Goal: Contribute content: Add original content to the website for others to see

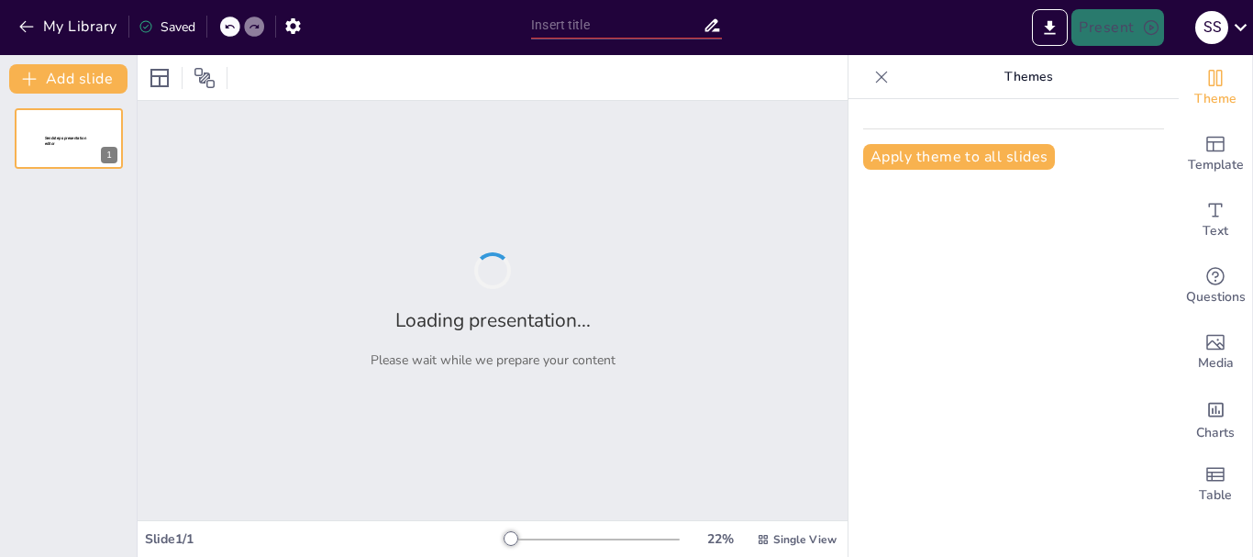
type input "Importancia de la Hoja de Seguridad en Productos Químicos"
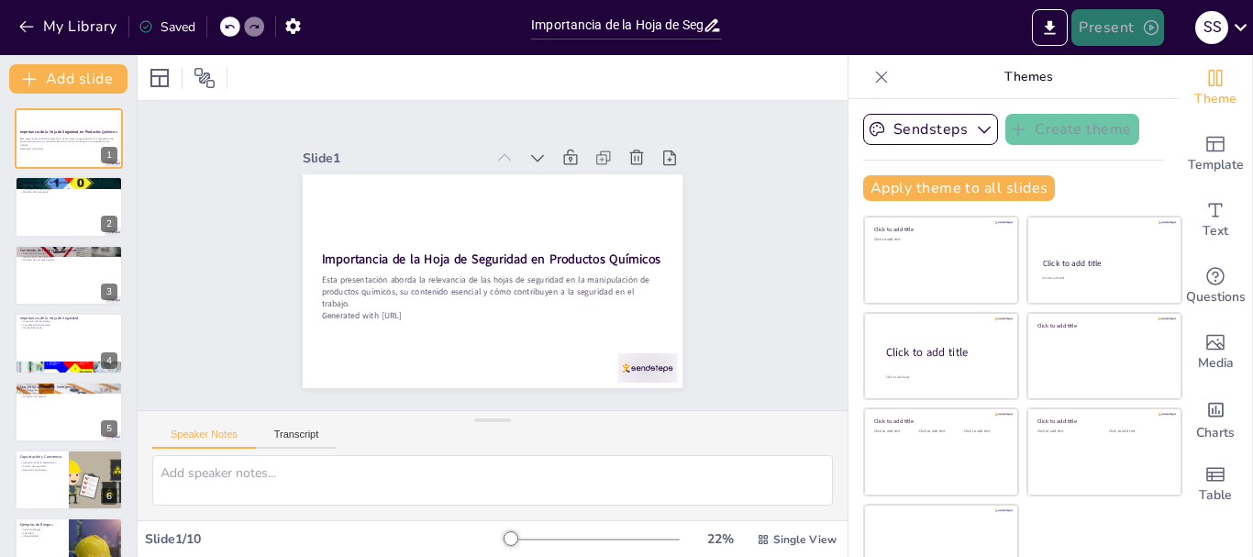
click at [1093, 36] on button "Present" at bounding box center [1118, 27] width 92 height 37
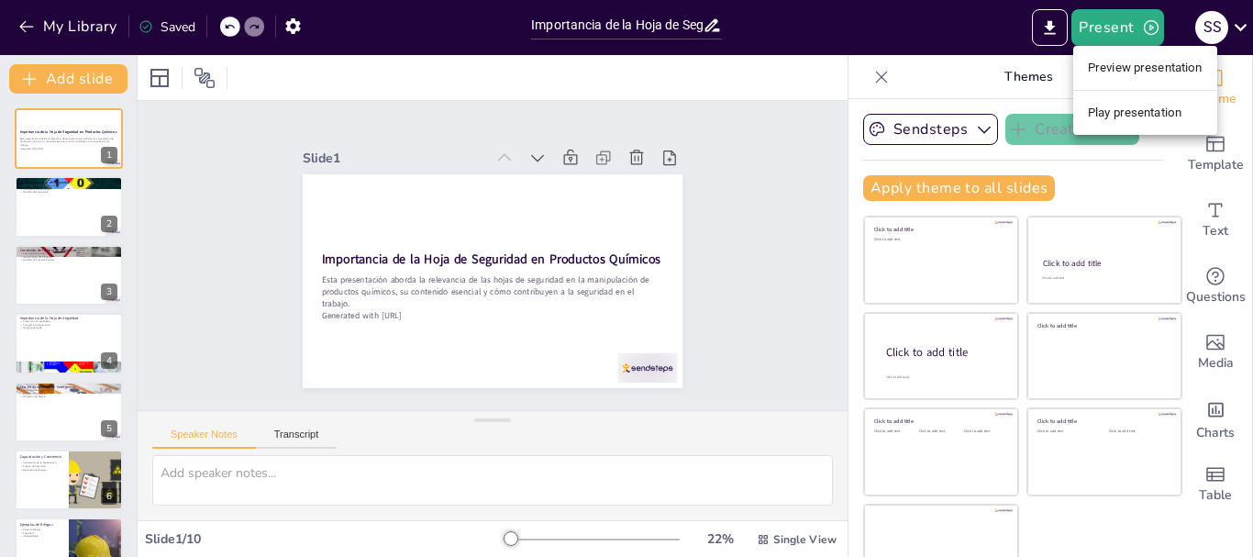
click at [1109, 62] on li "Preview presentation" at bounding box center [1145, 67] width 144 height 29
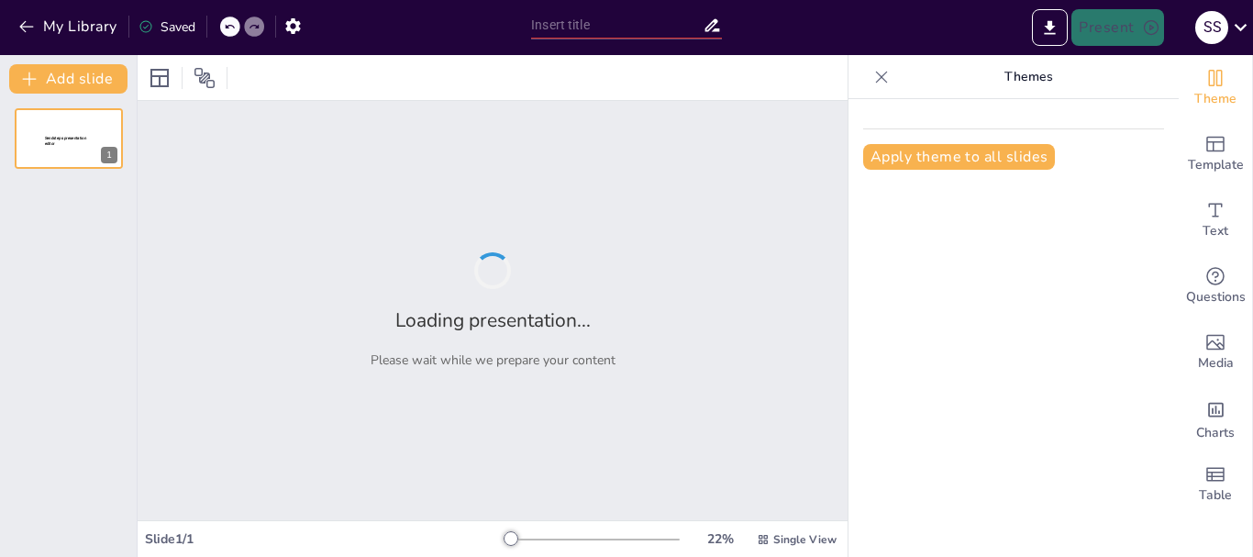
type input "Importancia de la Hoja de Seguridad en Productos Químicos"
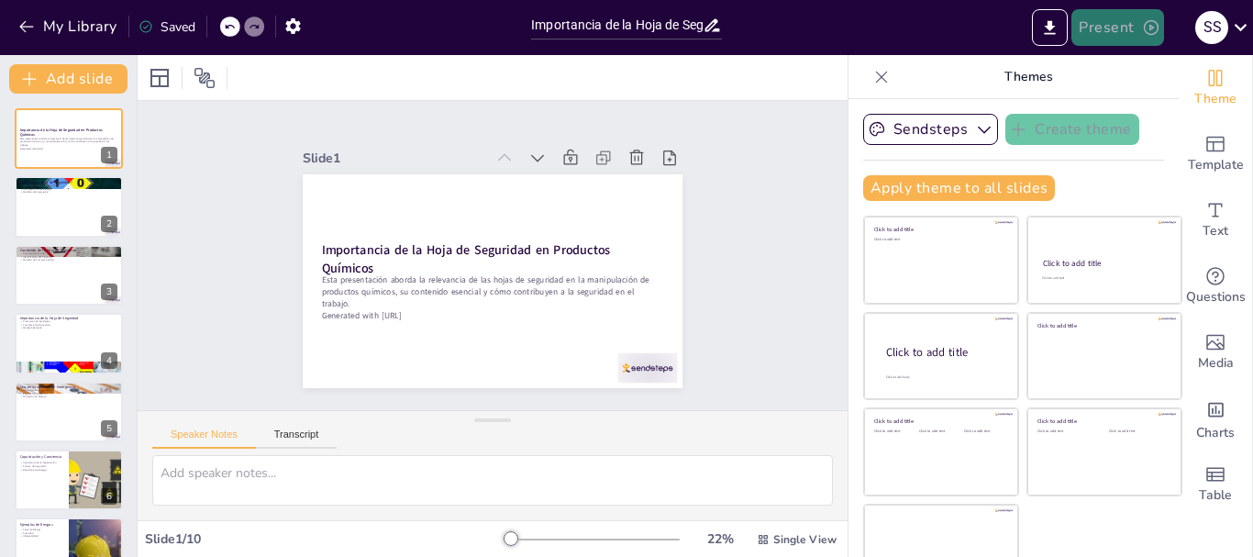
click at [1136, 28] on button "Present" at bounding box center [1118, 27] width 92 height 37
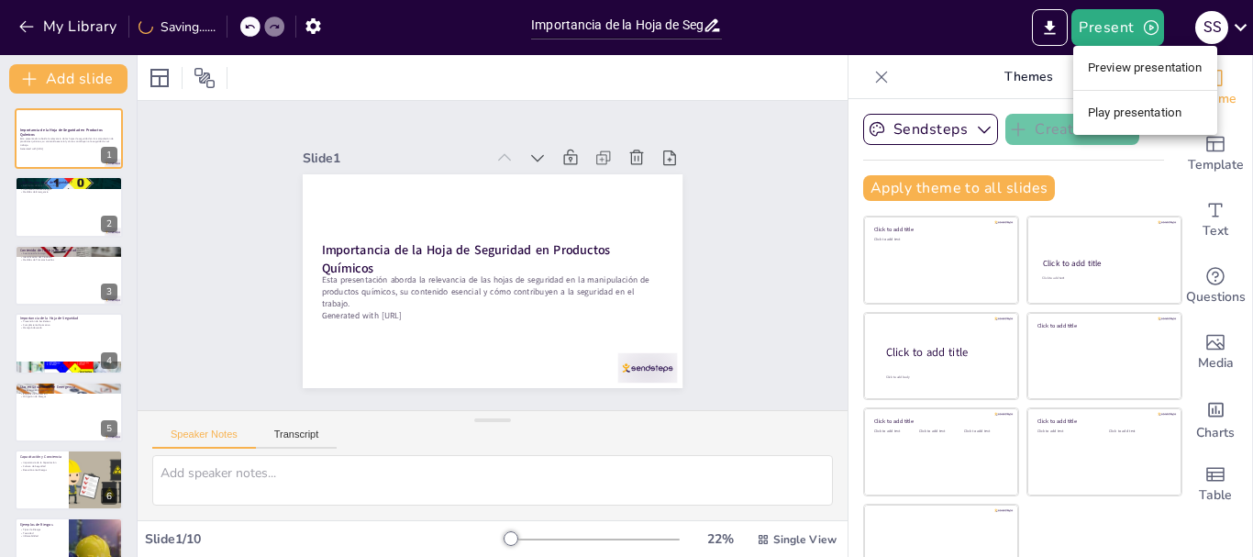
click at [1141, 106] on li "Play presentation" at bounding box center [1145, 112] width 144 height 29
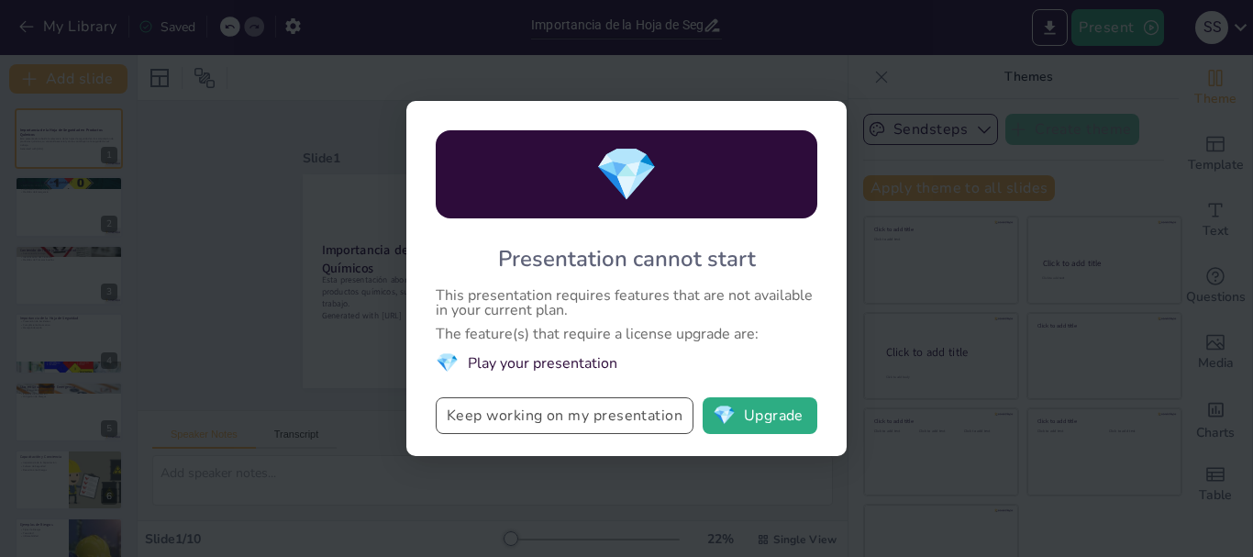
click at [636, 419] on button "Keep working on my presentation" at bounding box center [565, 415] width 258 height 37
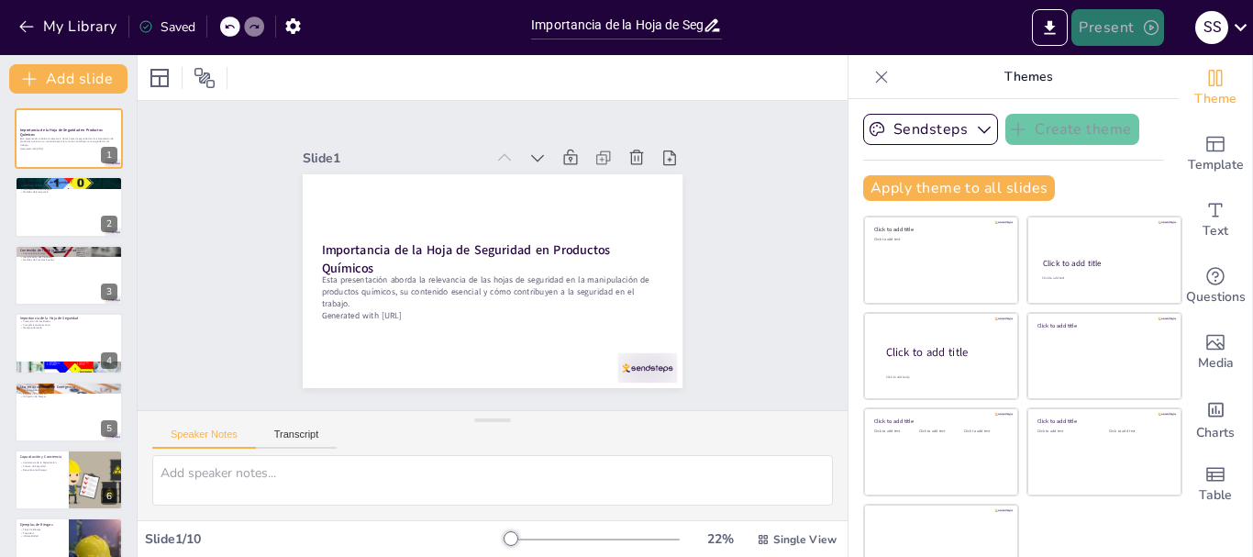
click at [1138, 43] on button "Present" at bounding box center [1118, 27] width 92 height 37
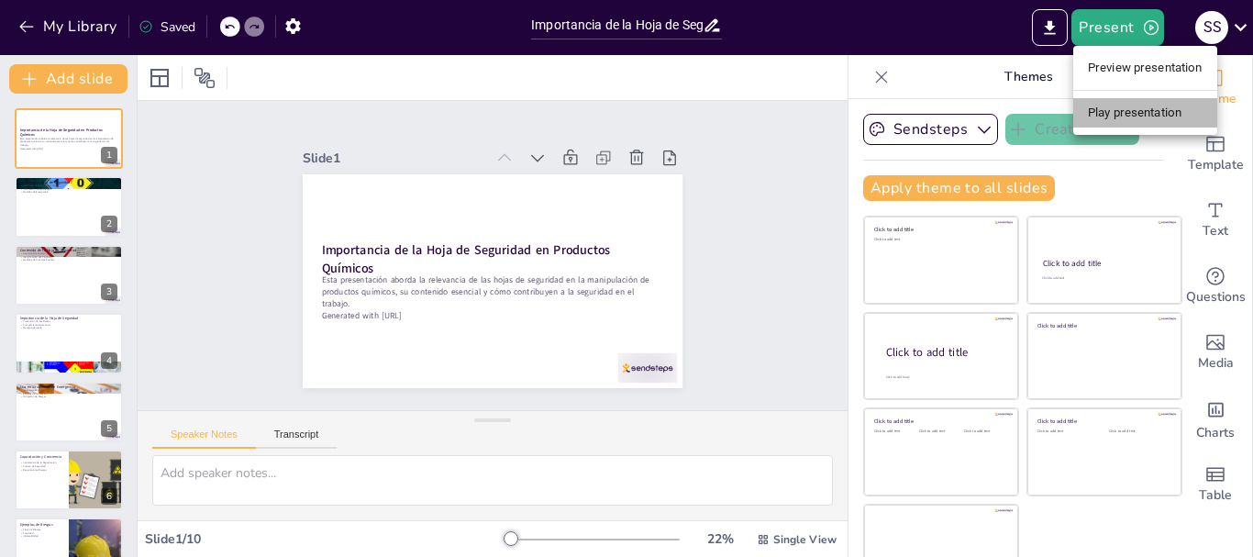
click at [1106, 118] on li "Play presentation" at bounding box center [1145, 112] width 144 height 29
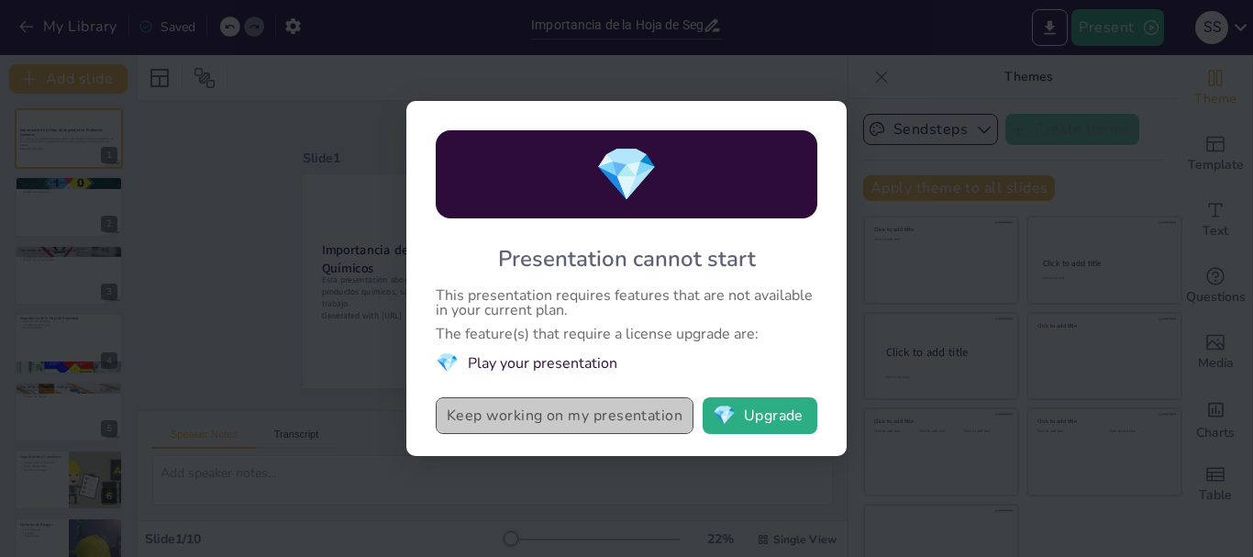
click at [555, 415] on button "Keep working on my presentation" at bounding box center [565, 415] width 258 height 37
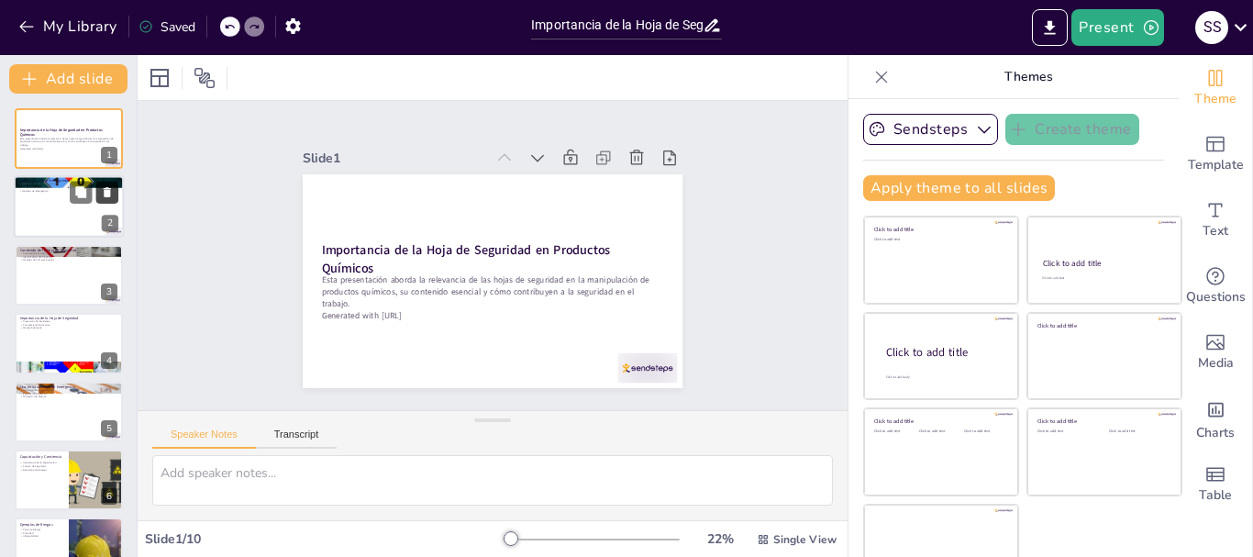
click at [113, 186] on icon at bounding box center [107, 192] width 13 height 13
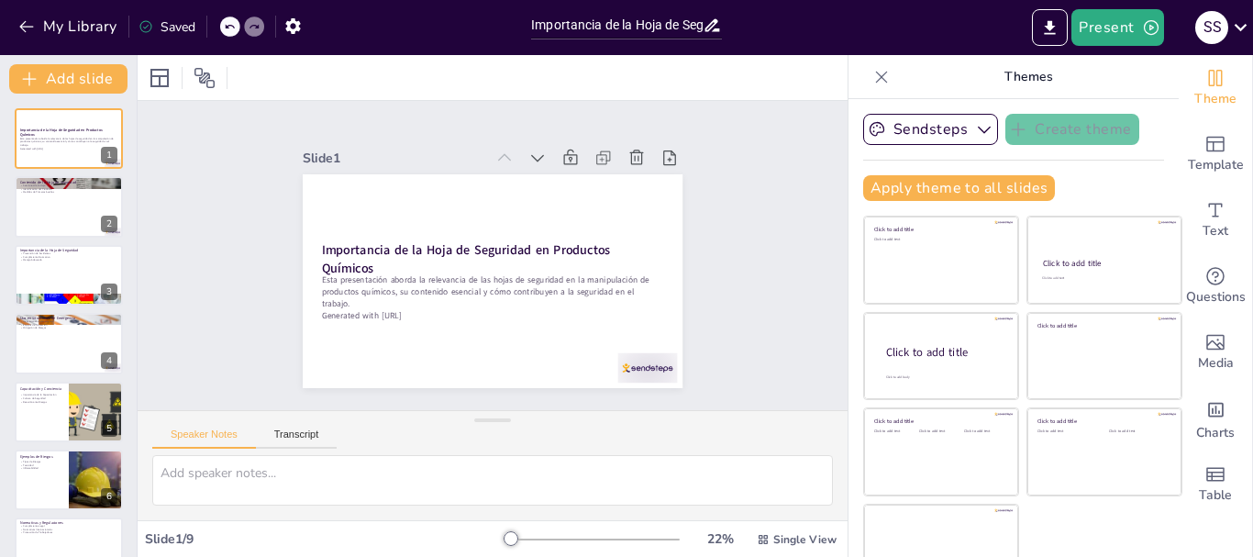
click at [234, 19] on div "My Library Saved" at bounding box center [155, 25] width 310 height 33
click at [237, 20] on div at bounding box center [230, 27] width 20 height 20
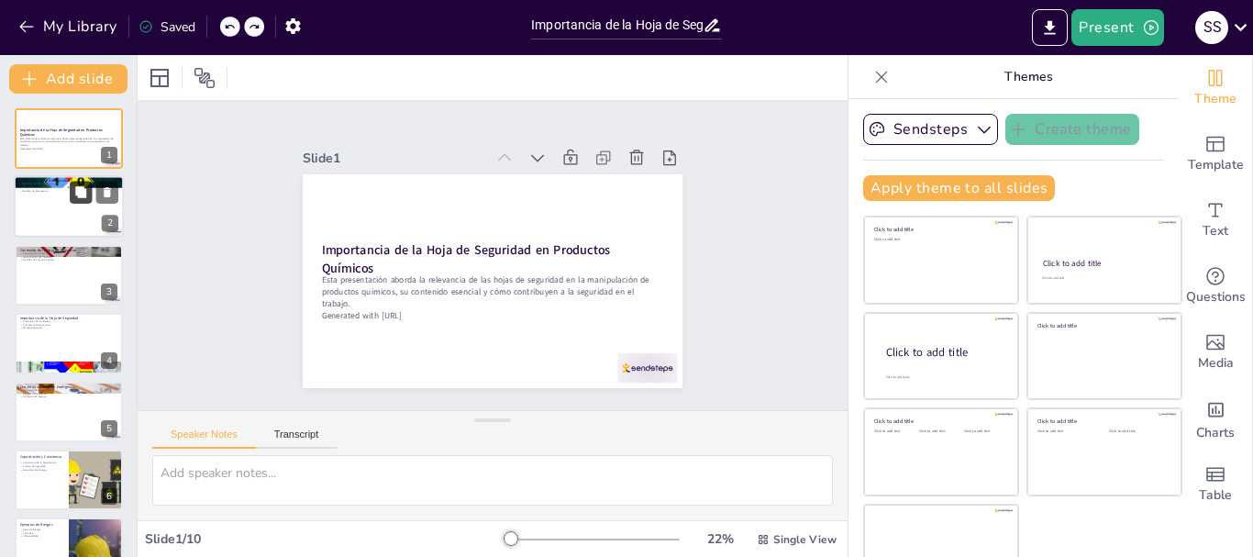
click at [74, 192] on icon at bounding box center [80, 192] width 13 height 13
type textarea "La definición de una hoja de seguridad es vital para entender su función. Este …"
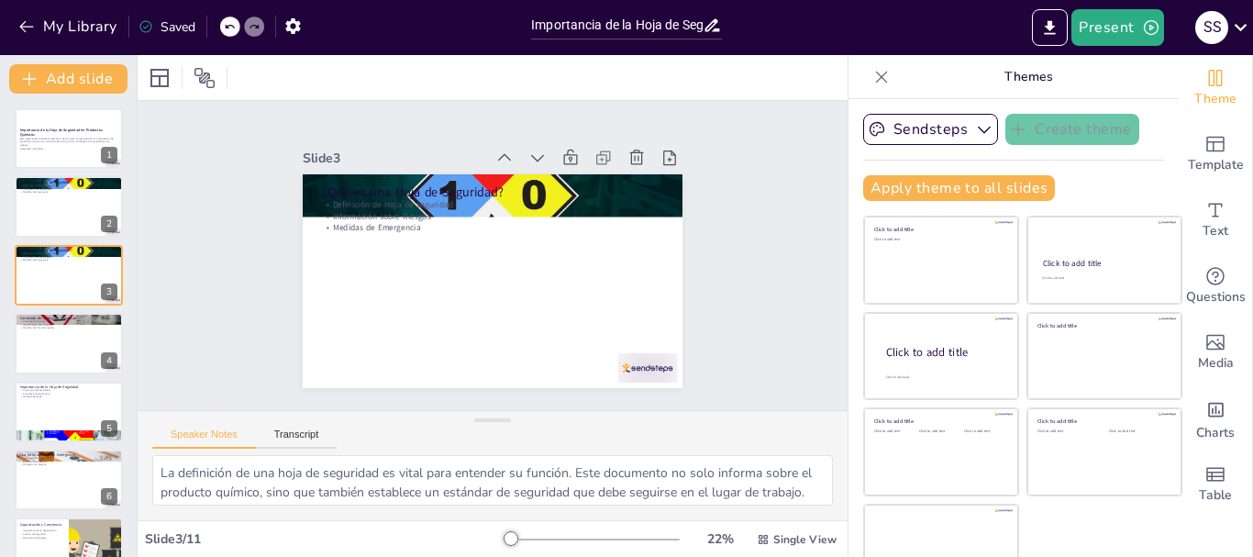
click at [249, 29] on div at bounding box center [254, 27] width 20 height 20
click at [233, 31] on icon at bounding box center [229, 26] width 11 height 11
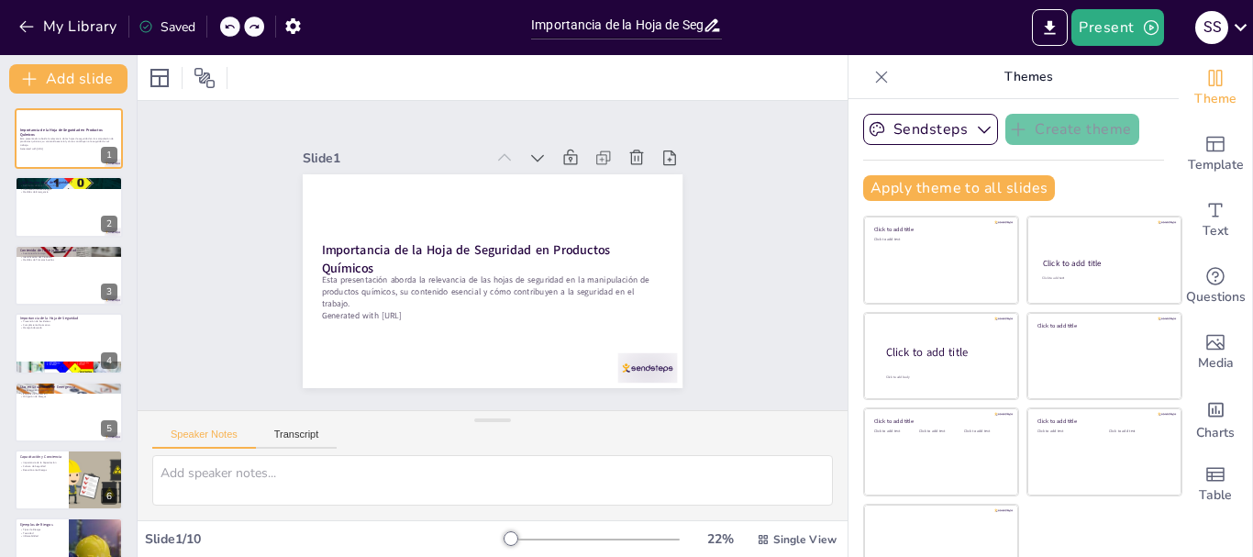
click at [233, 33] on div at bounding box center [230, 27] width 20 height 20
click at [39, 195] on div at bounding box center [69, 207] width 110 height 62
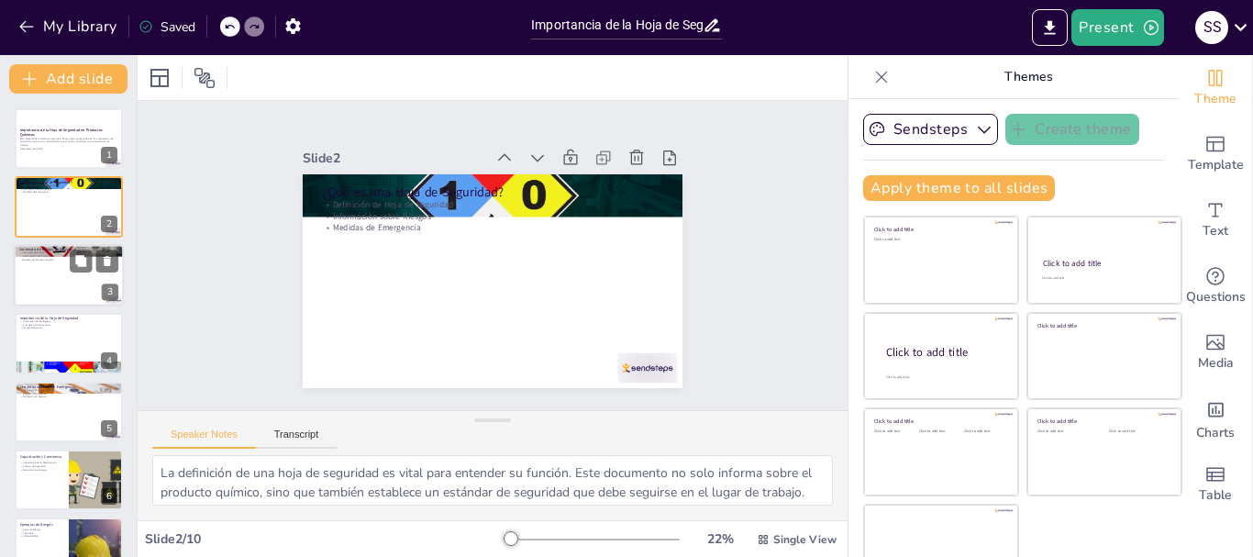
click at [44, 255] on p "Identificación del Producto" at bounding box center [68, 256] width 99 height 4
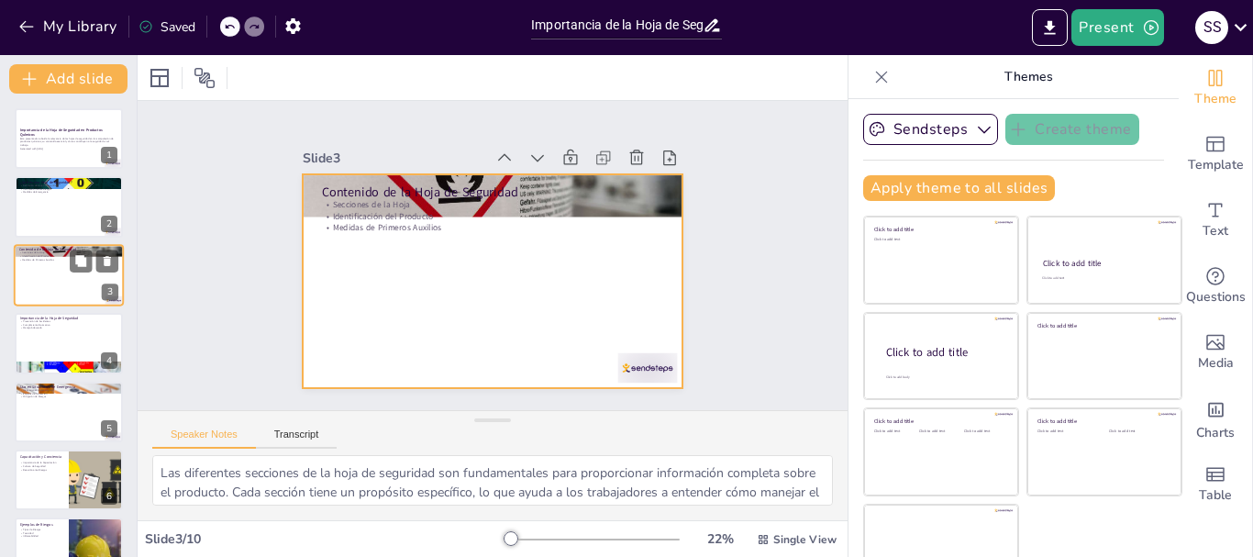
click at [41, 304] on div at bounding box center [69, 275] width 110 height 62
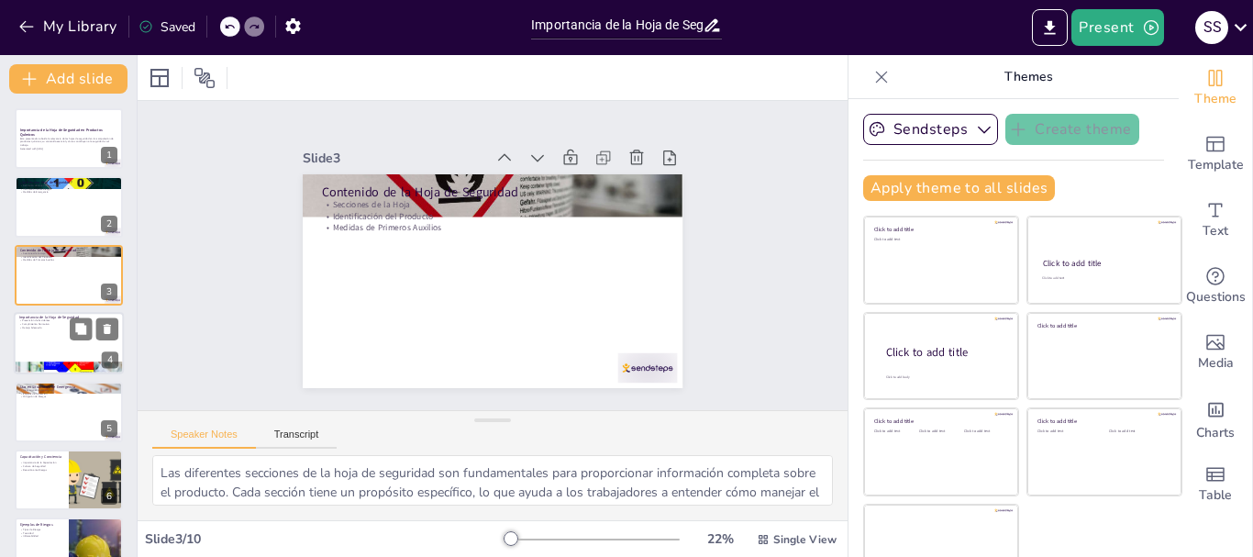
click at [59, 327] on p "Manejo Adecuado" at bounding box center [68, 329] width 99 height 4
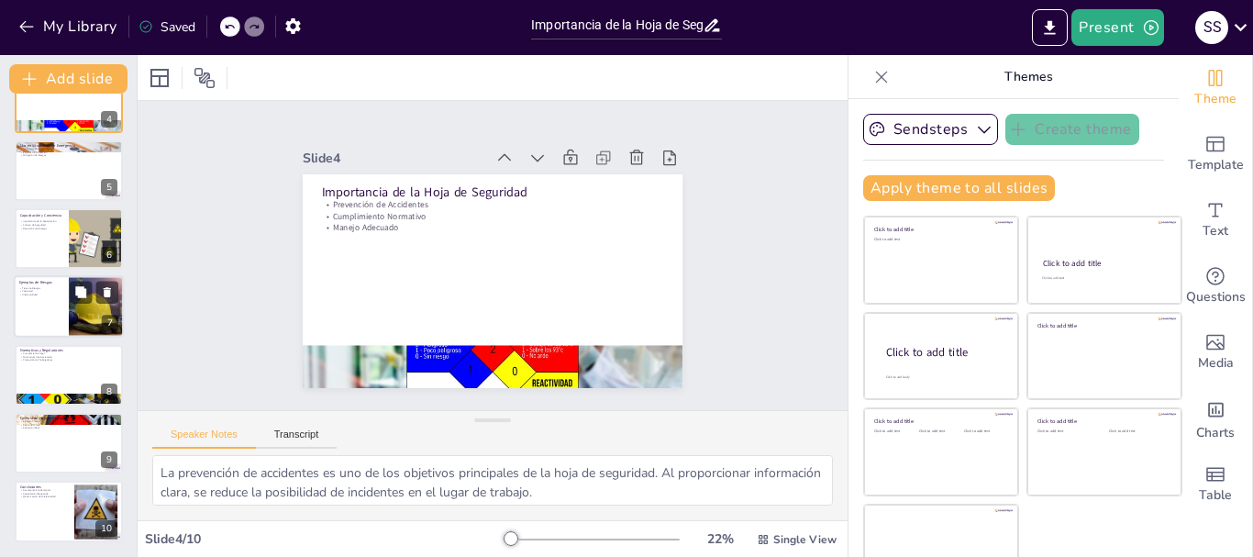
click at [41, 320] on div at bounding box center [69, 307] width 110 height 62
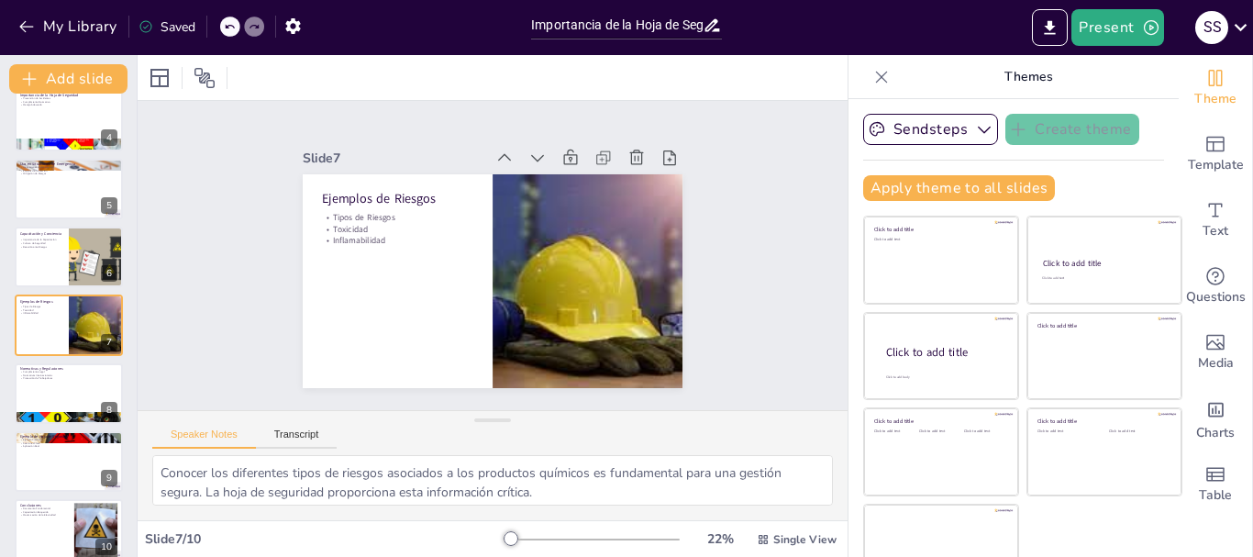
scroll to position [241, 0]
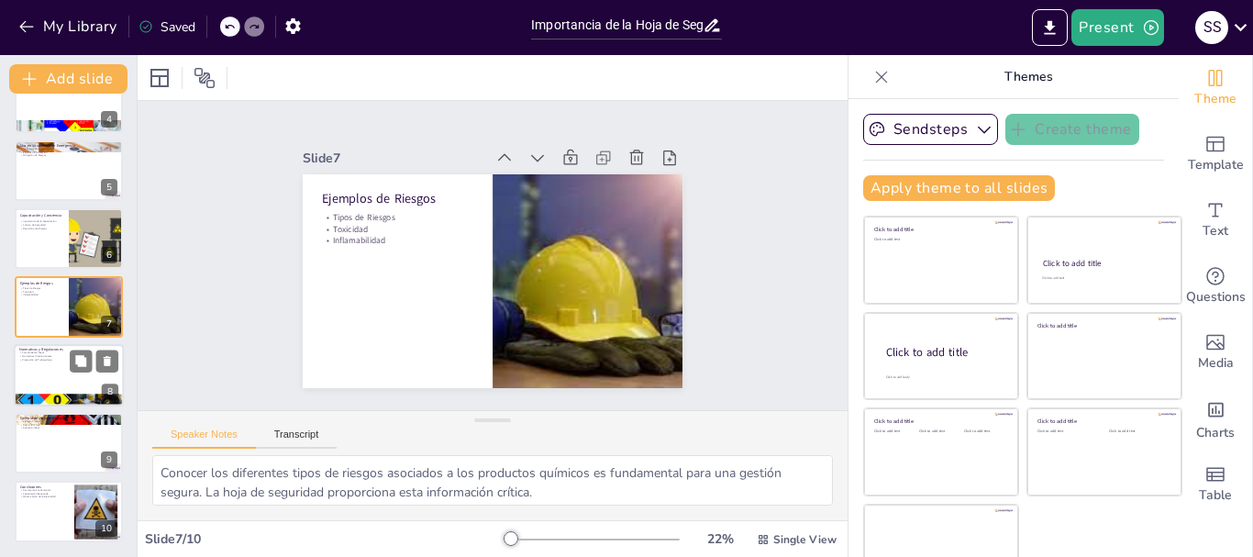
click at [58, 381] on div at bounding box center [69, 375] width 110 height 62
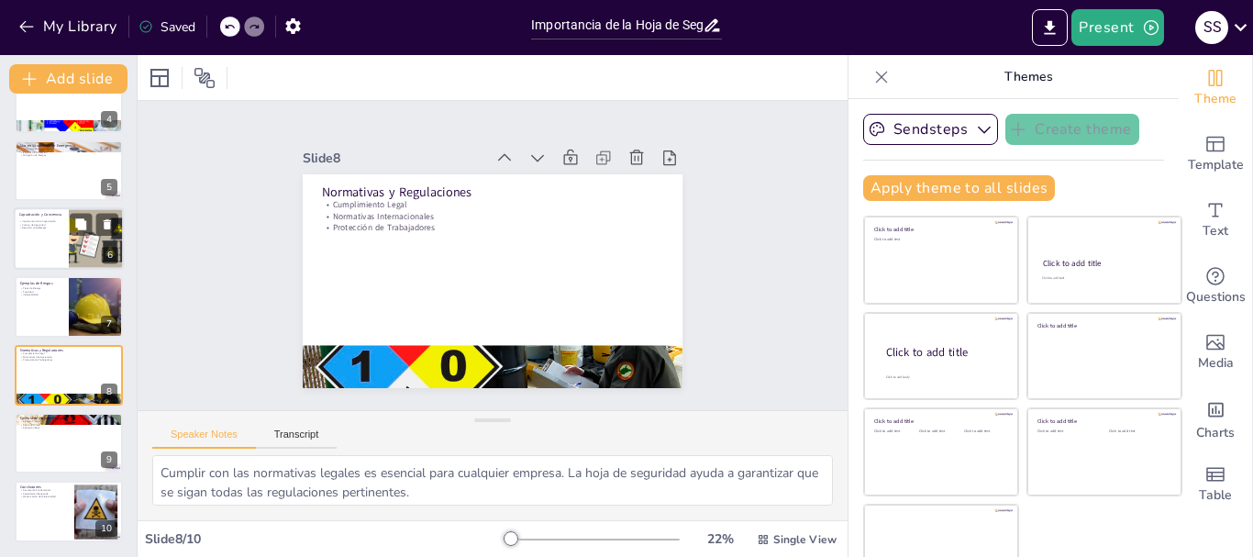
click at [48, 228] on p "Reacción ante Riesgos" at bounding box center [41, 229] width 44 height 4
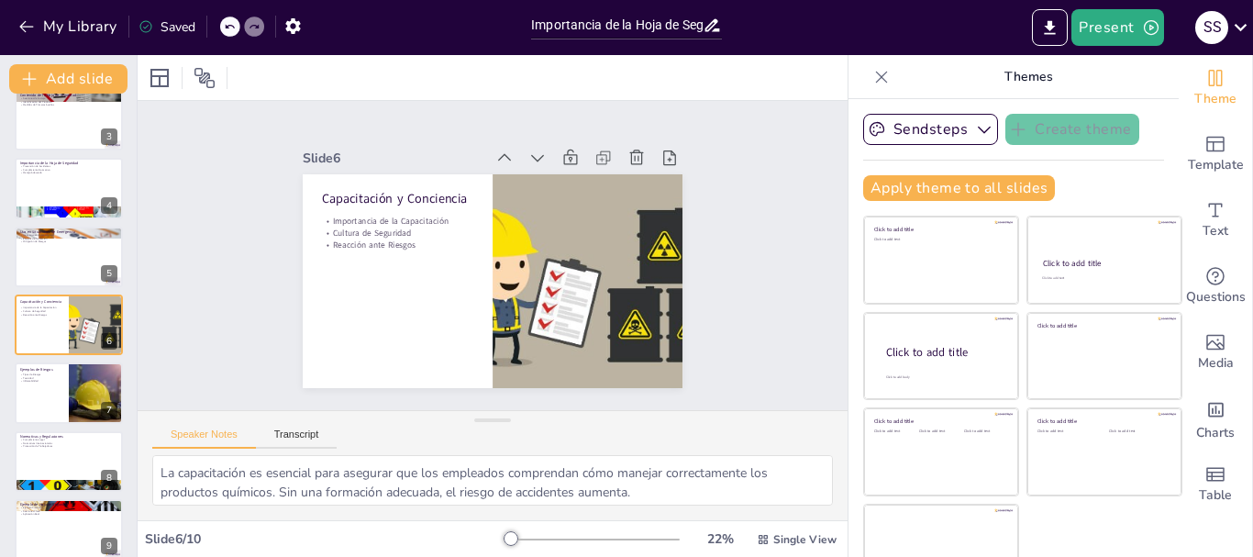
scroll to position [0, 0]
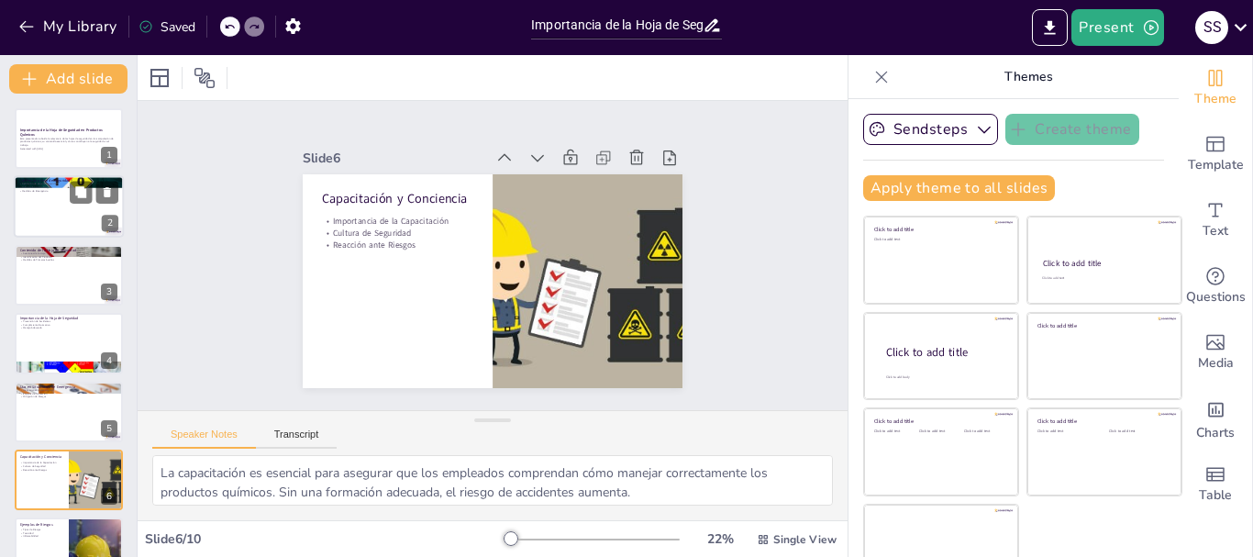
click at [33, 176] on div "¿Qué es una Hoja de Seguridad? Definición de Hoja de Seguridad Información sobr…" at bounding box center [69, 176] width 110 height 0
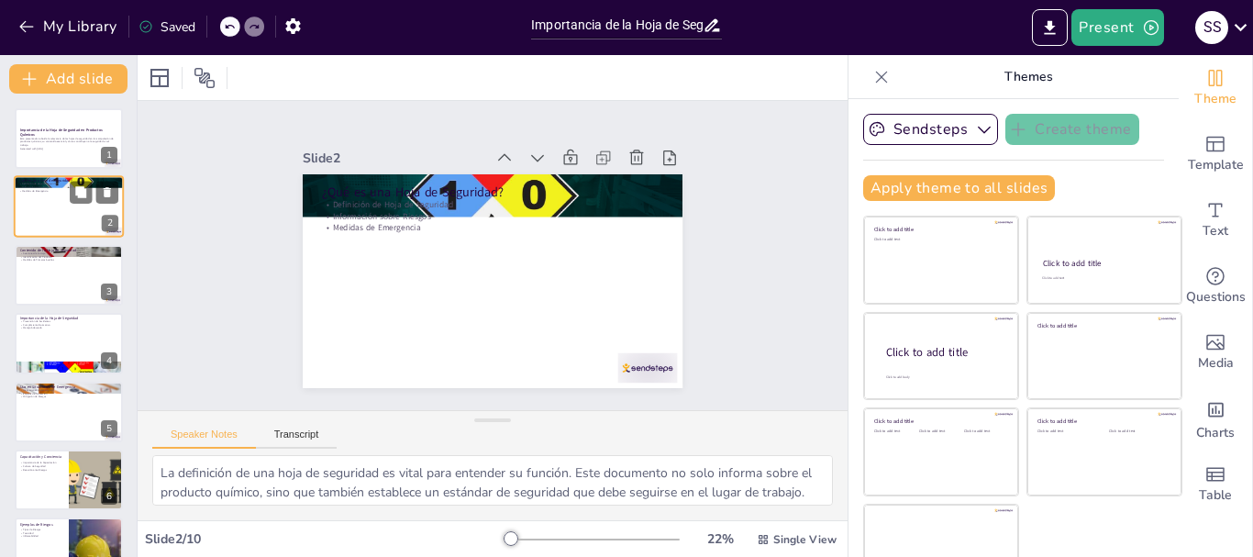
click at [16, 231] on div at bounding box center [69, 207] width 110 height 62
click at [30, 272] on div at bounding box center [69, 275] width 110 height 62
type textarea "Las diferentes secciones de la hoja de seguridad son fundamentales para proporc…"
